Goal: Task Accomplishment & Management: Manage account settings

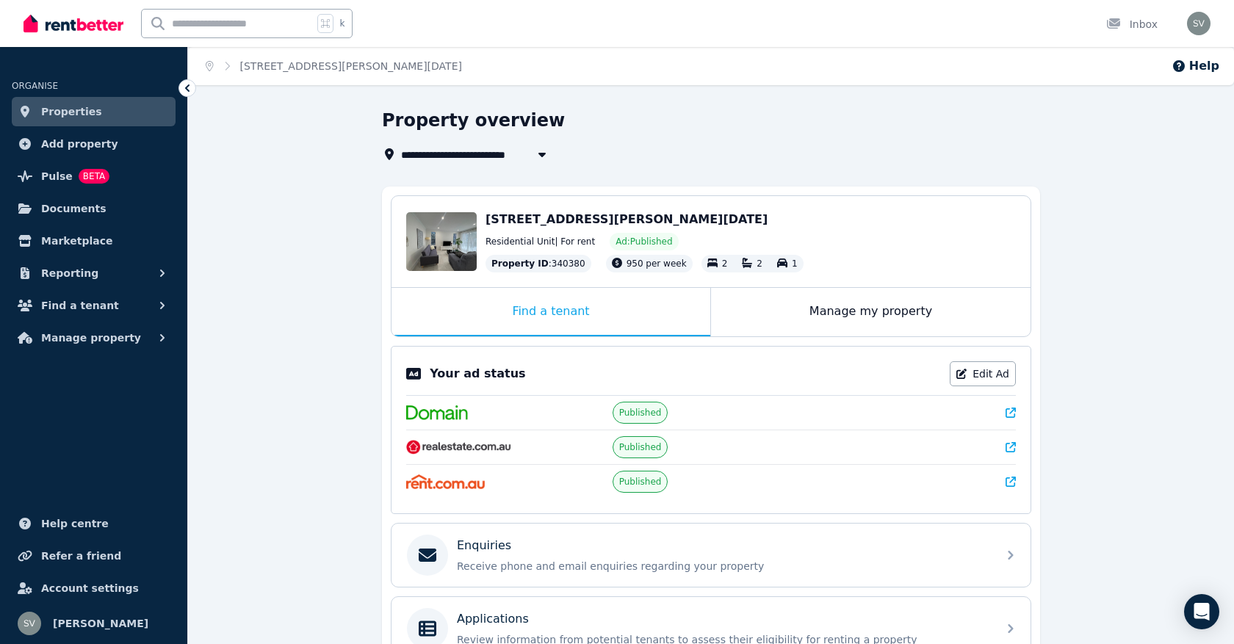
click at [63, 116] on span "Properties" at bounding box center [71, 112] width 61 height 18
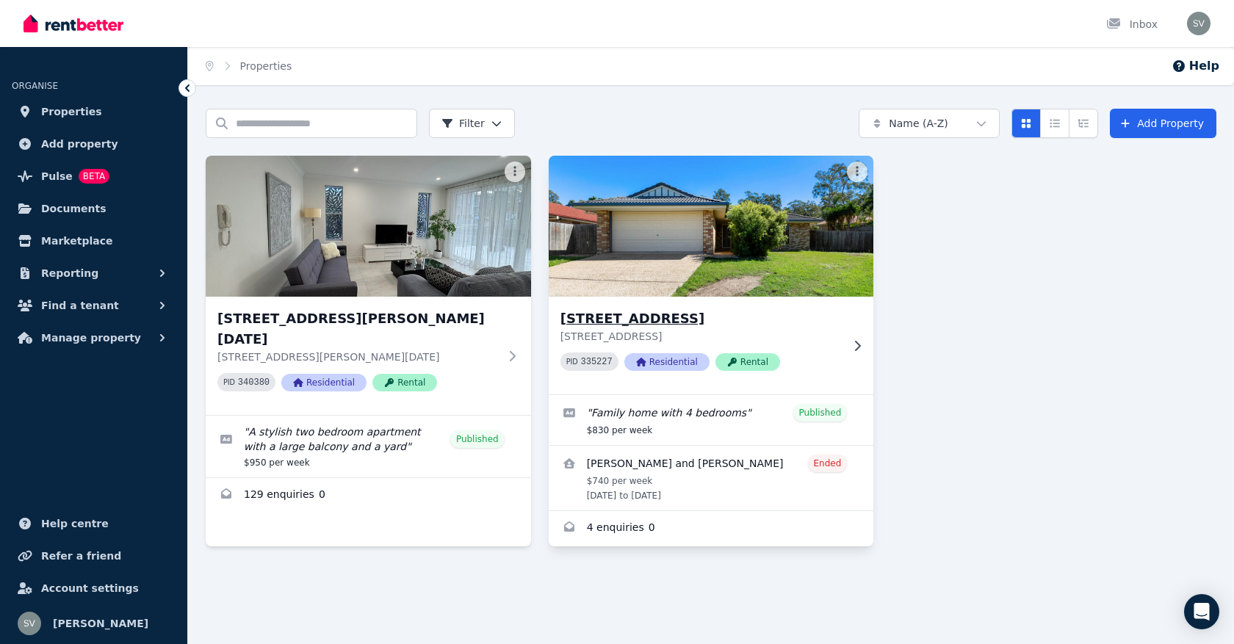
click at [733, 212] on img at bounding box center [712, 226] width 342 height 148
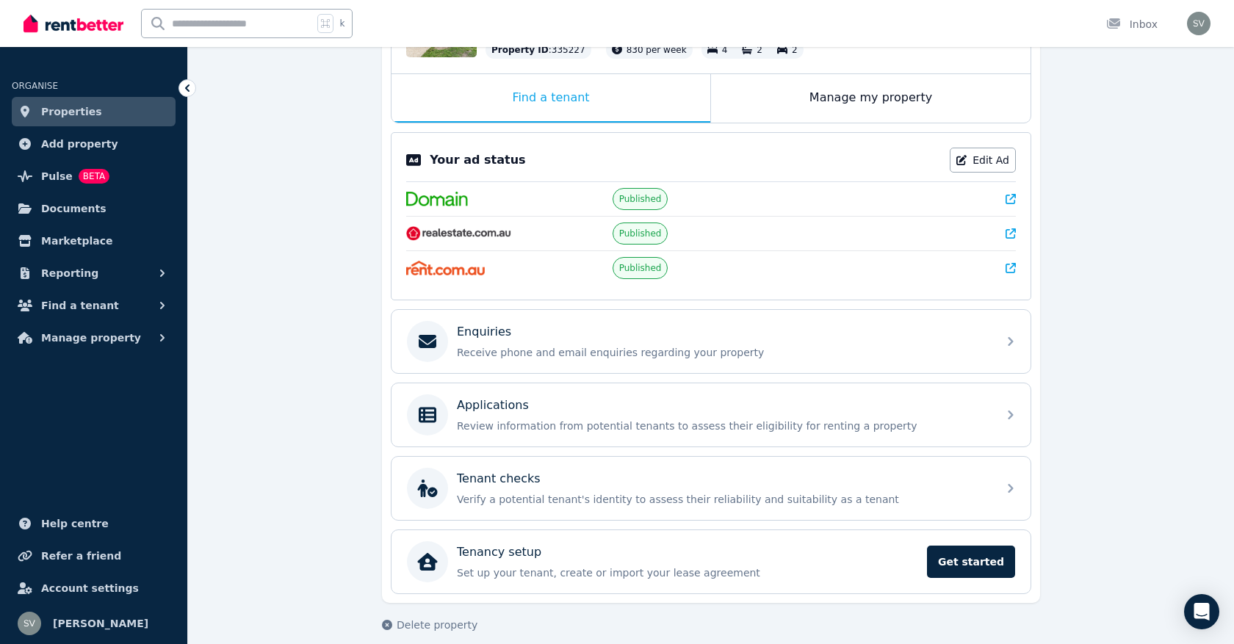
scroll to position [229, 0]
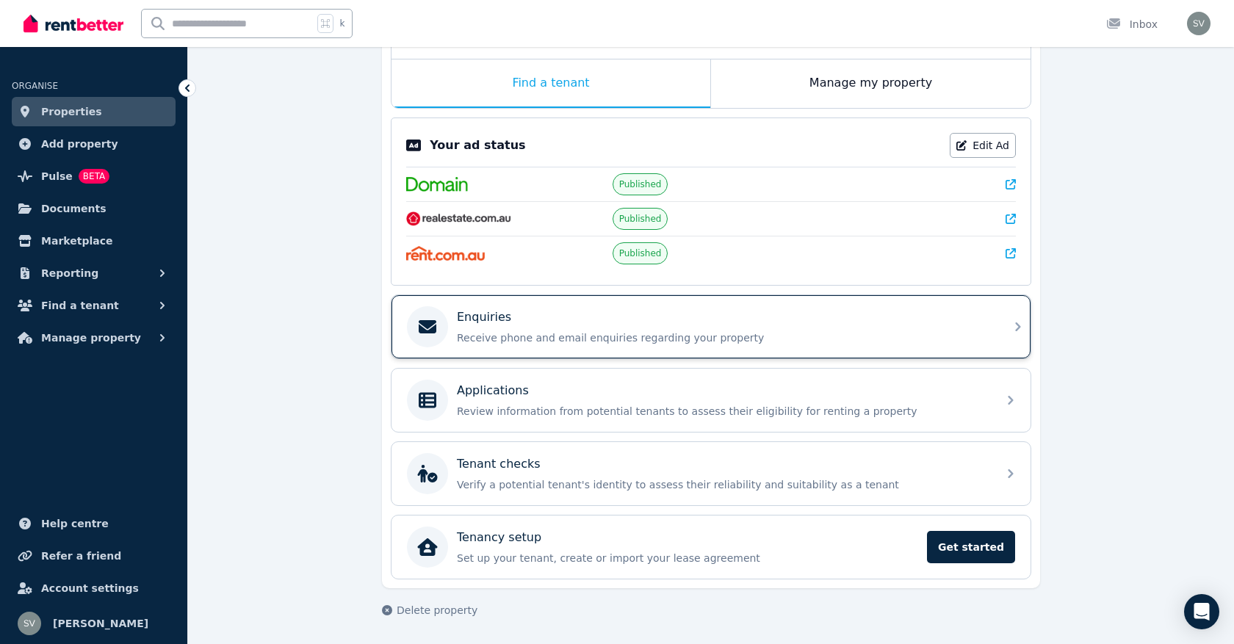
click at [493, 342] on p "Receive phone and email enquiries regarding your property" at bounding box center [723, 338] width 532 height 15
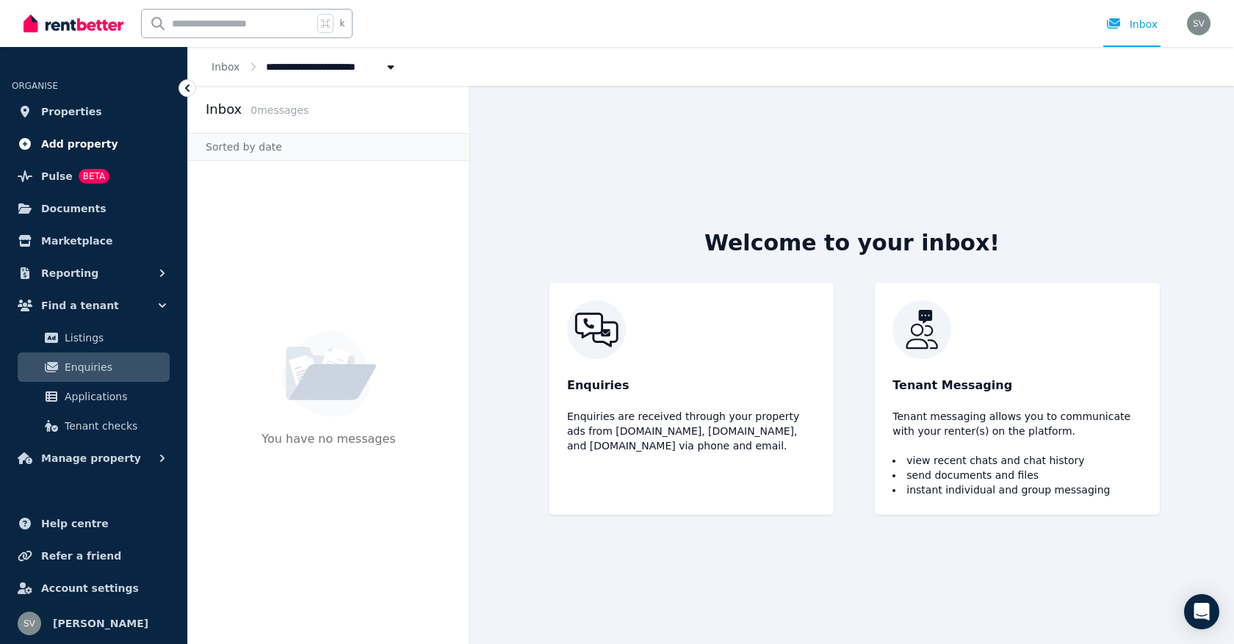
click at [59, 144] on span "Add property" at bounding box center [79, 144] width 77 height 18
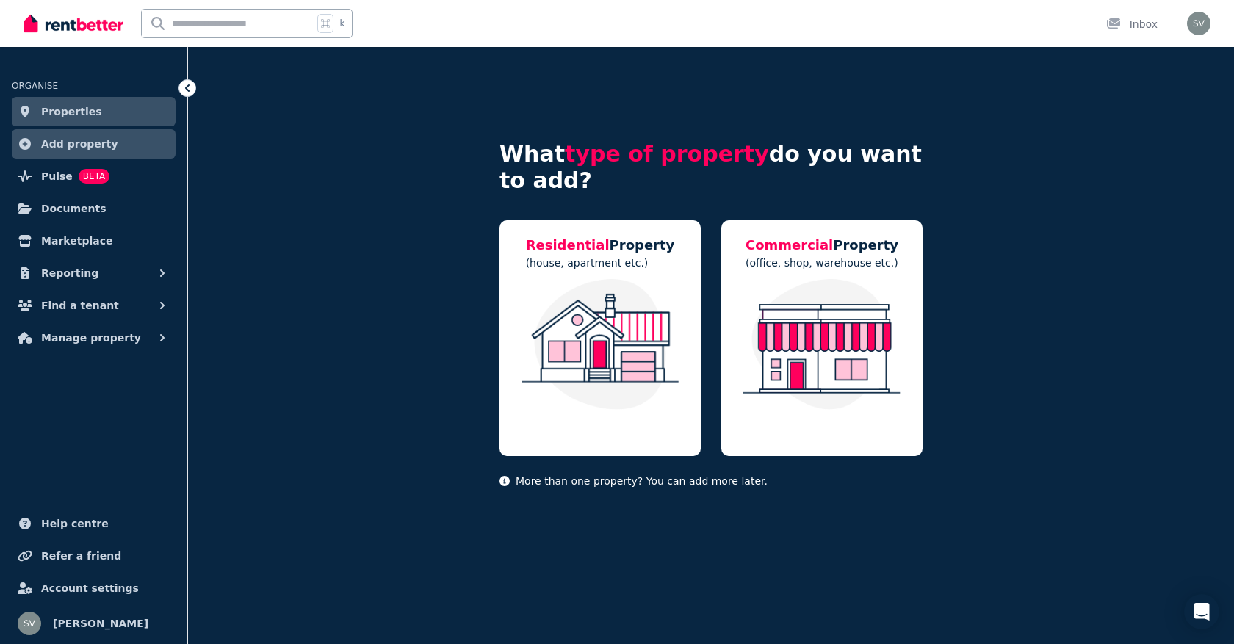
click at [59, 144] on span "Add property" at bounding box center [79, 144] width 77 height 18
click at [57, 123] on link "Properties" at bounding box center [94, 111] width 164 height 29
